Goal: Task Accomplishment & Management: Manage account settings

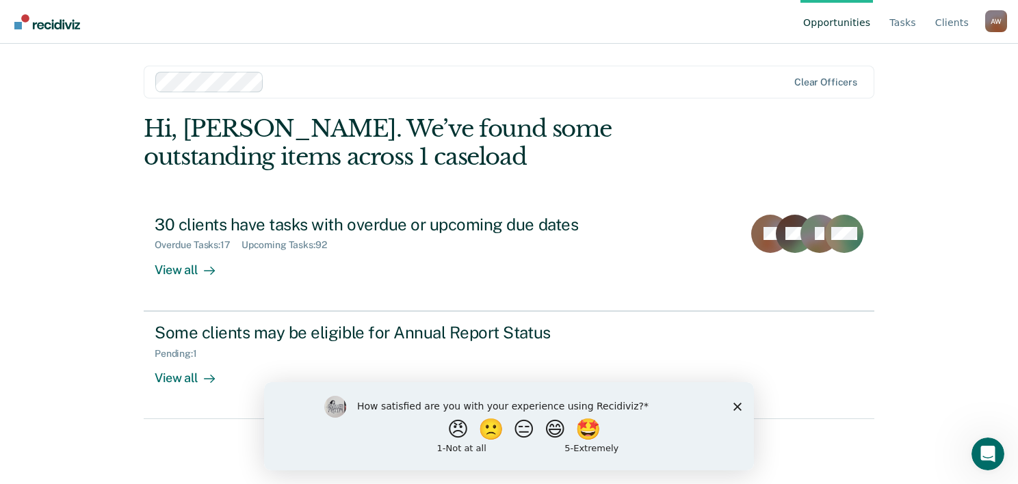
click at [736, 408] on polygon "Close survey" at bounding box center [737, 406] width 8 height 8
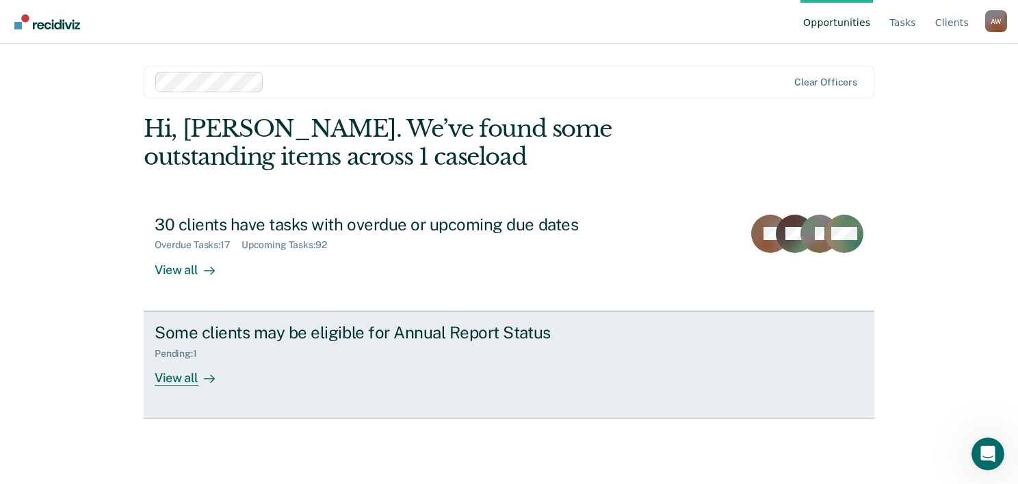
click at [176, 376] on div "View all" at bounding box center [193, 372] width 77 height 27
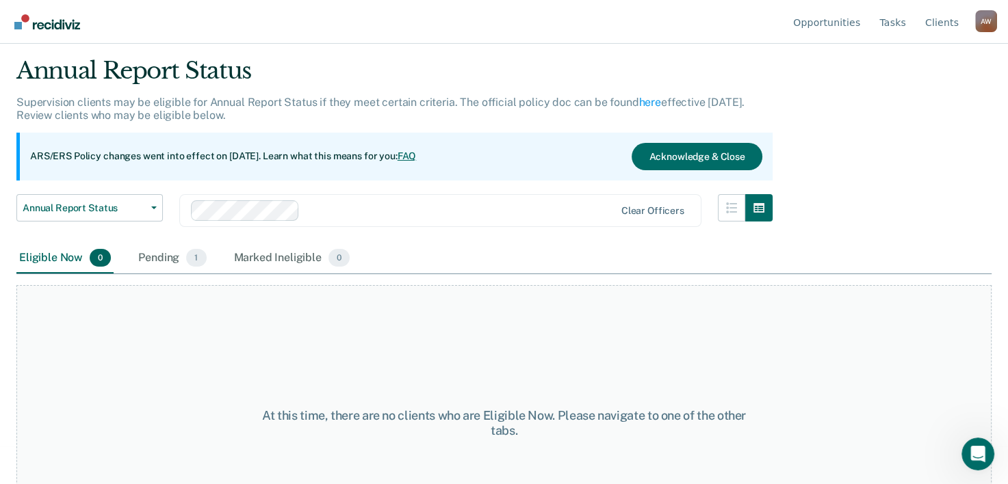
scroll to position [9, 0]
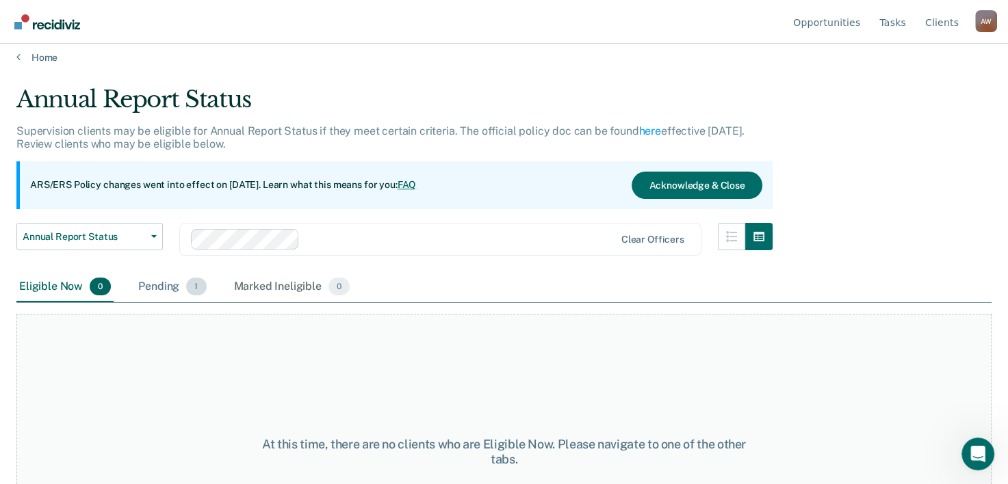
click at [174, 290] on div "Pending 1" at bounding box center [171, 287] width 73 height 30
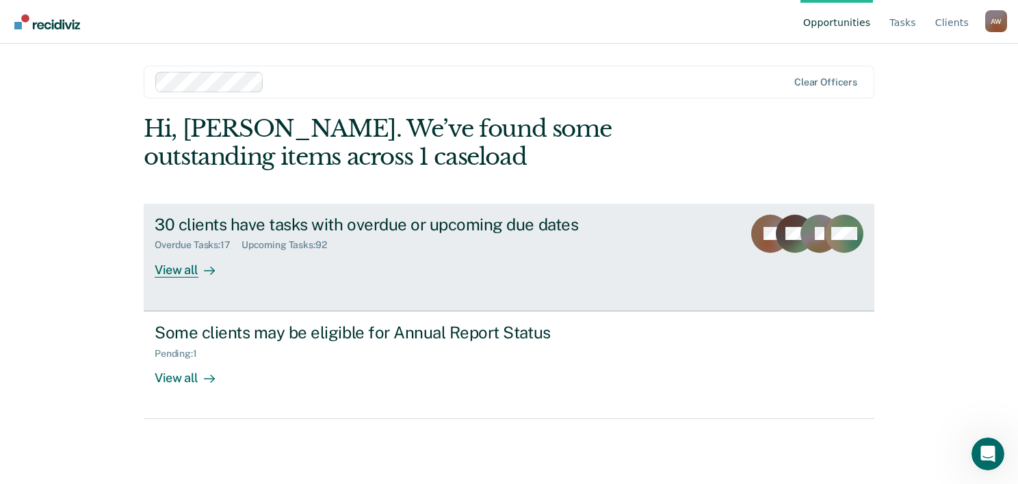
click at [192, 284] on link "30 clients have tasks with overdue or upcoming due dates Overdue Tasks : 17 Upc…" at bounding box center [509, 257] width 731 height 107
